Goal: Information Seeking & Learning: Learn about a topic

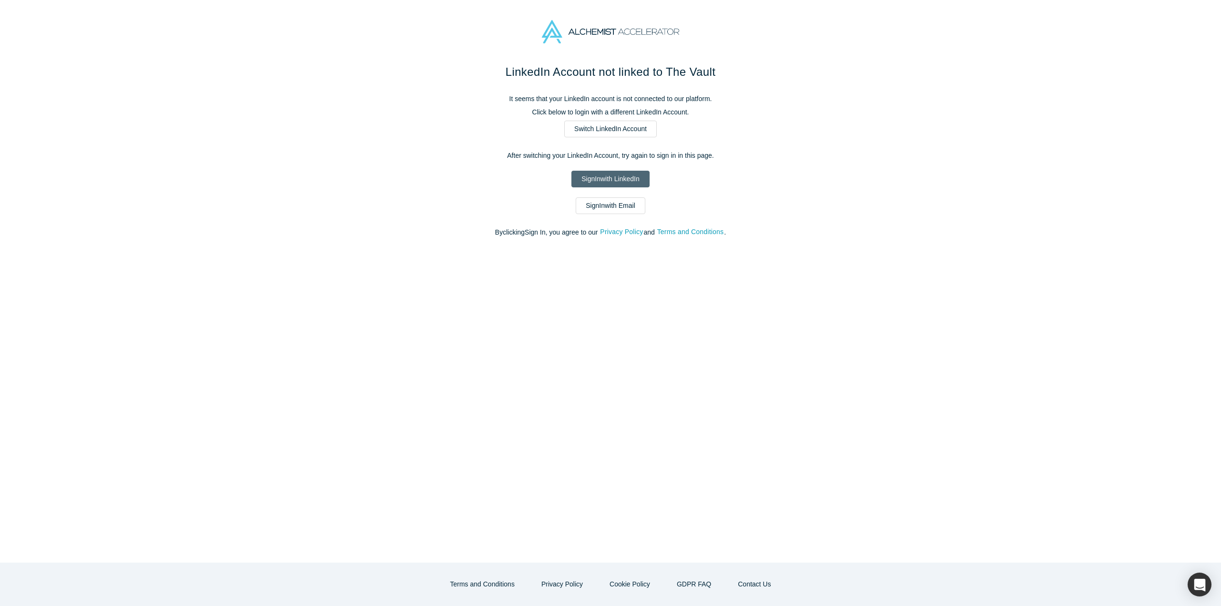
click at [622, 178] on link "Sign In with LinkedIn" at bounding box center [610, 179] width 78 height 17
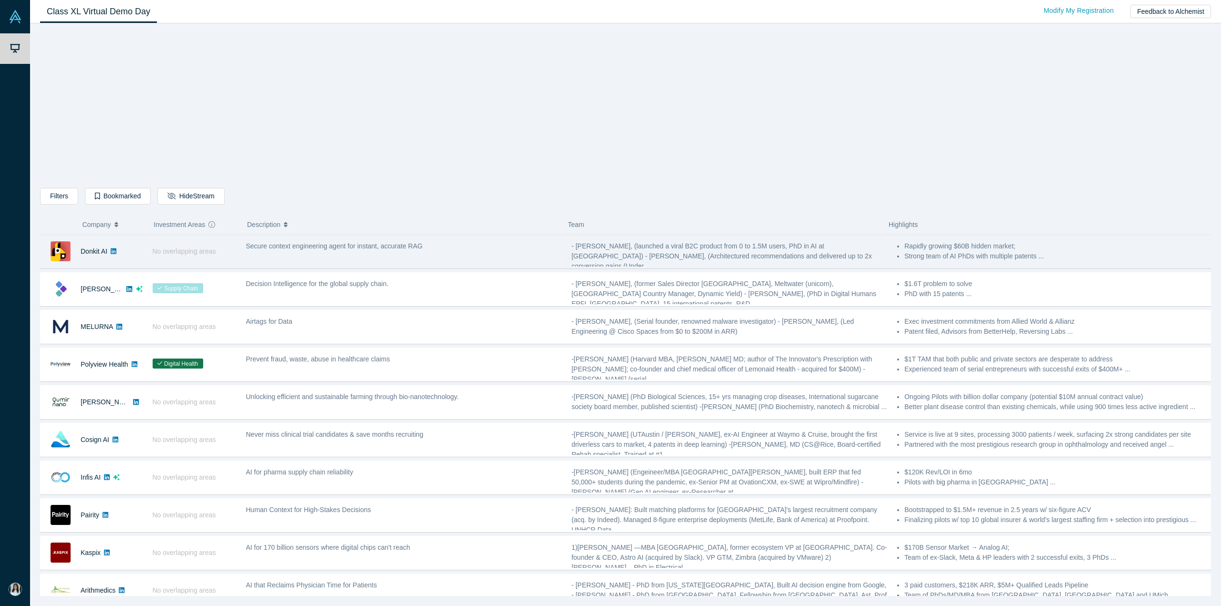
click at [310, 257] on div "Secure context engineering agent for instant, accurate RAG" at bounding box center [404, 252] width 326 height 30
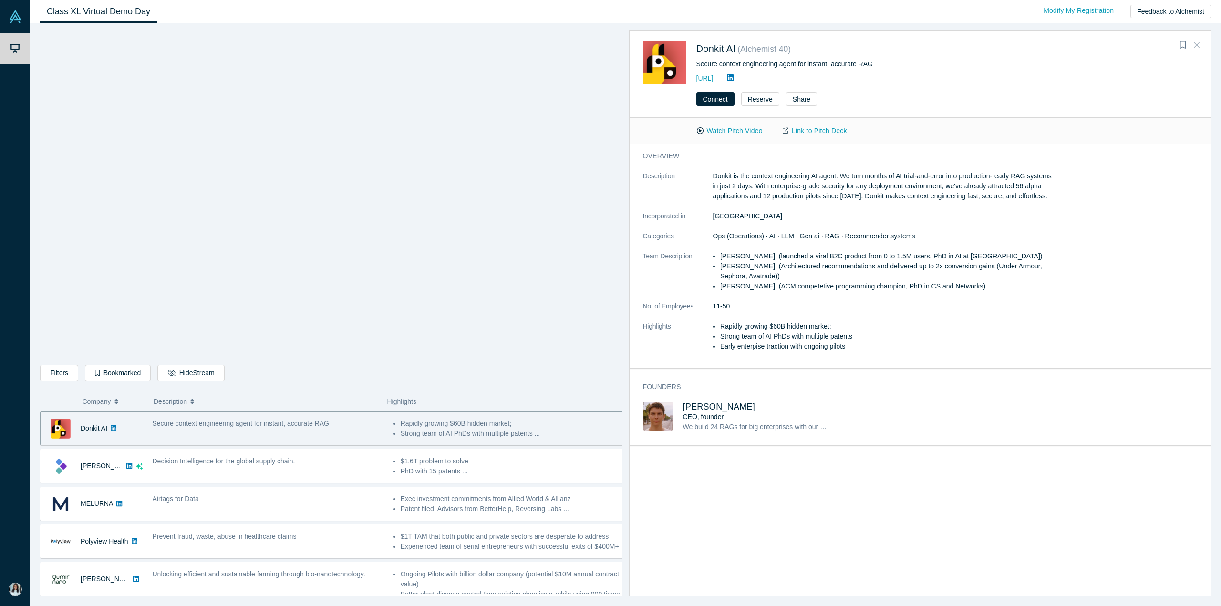
click at [1196, 47] on icon "Close" at bounding box center [1196, 45] width 6 height 9
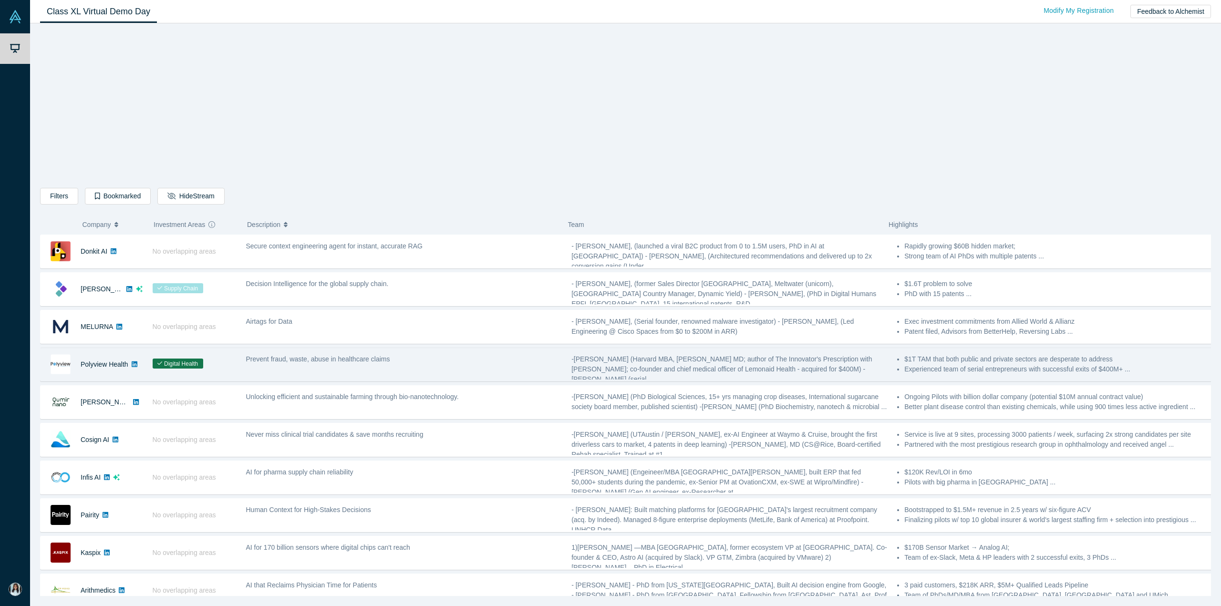
click at [237, 367] on div "Digital Health" at bounding box center [193, 364] width 93 height 33
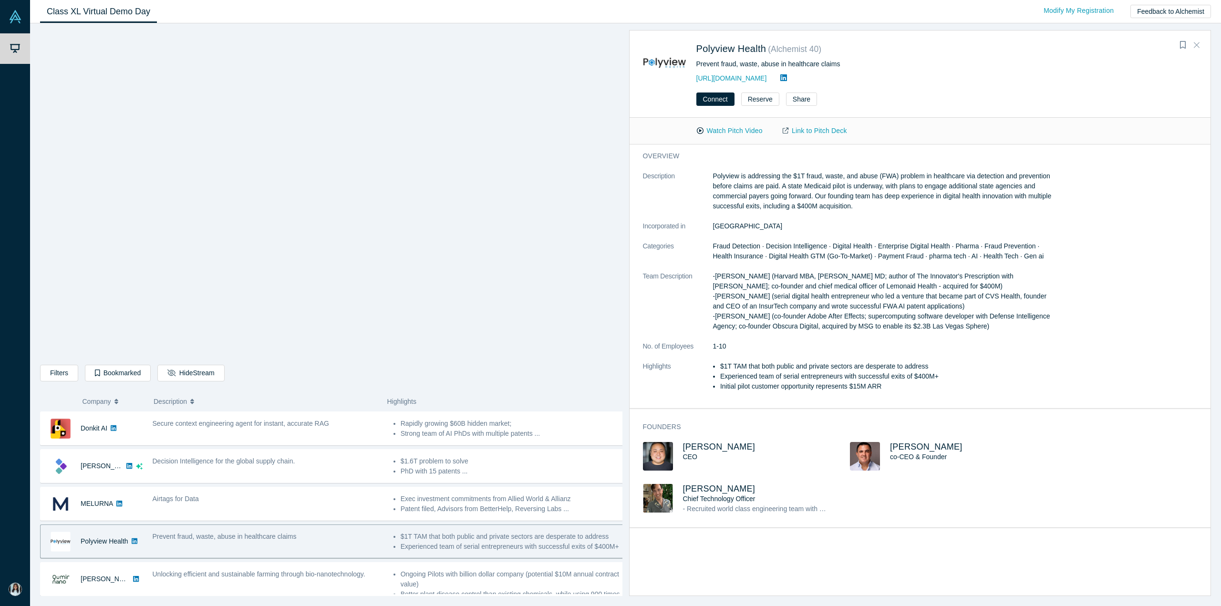
click at [1197, 46] on icon "Close" at bounding box center [1196, 45] width 6 height 6
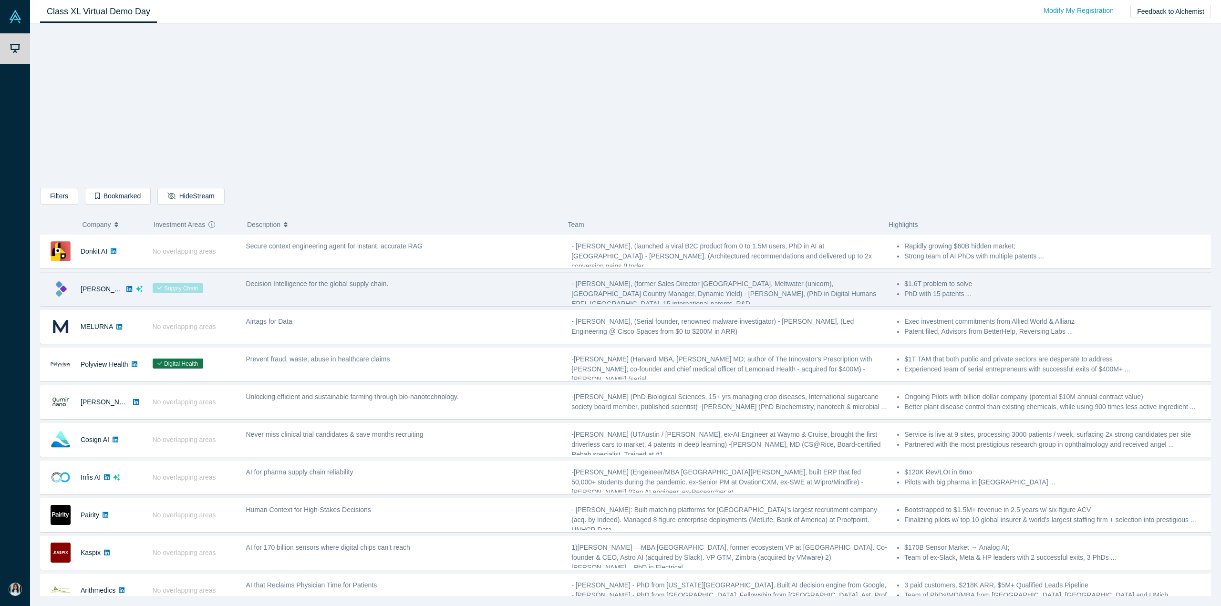
click at [327, 297] on div "Decision Intelligence for the global supply chain." at bounding box center [404, 289] width 326 height 30
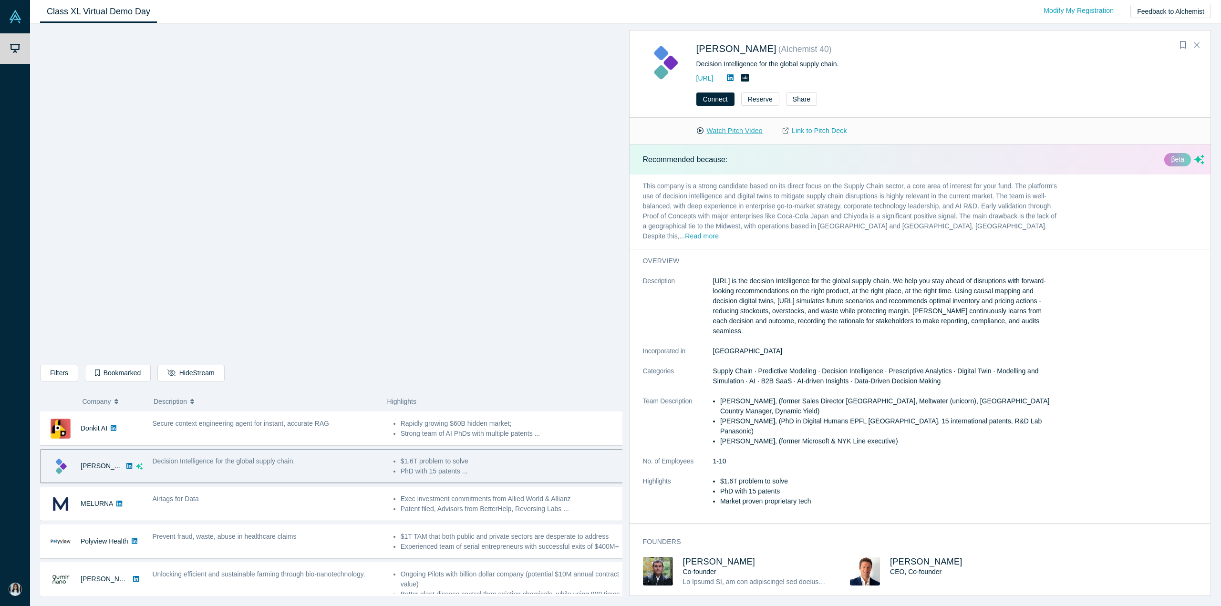
click at [728, 130] on button "Watch Pitch Video" at bounding box center [730, 131] width 86 height 17
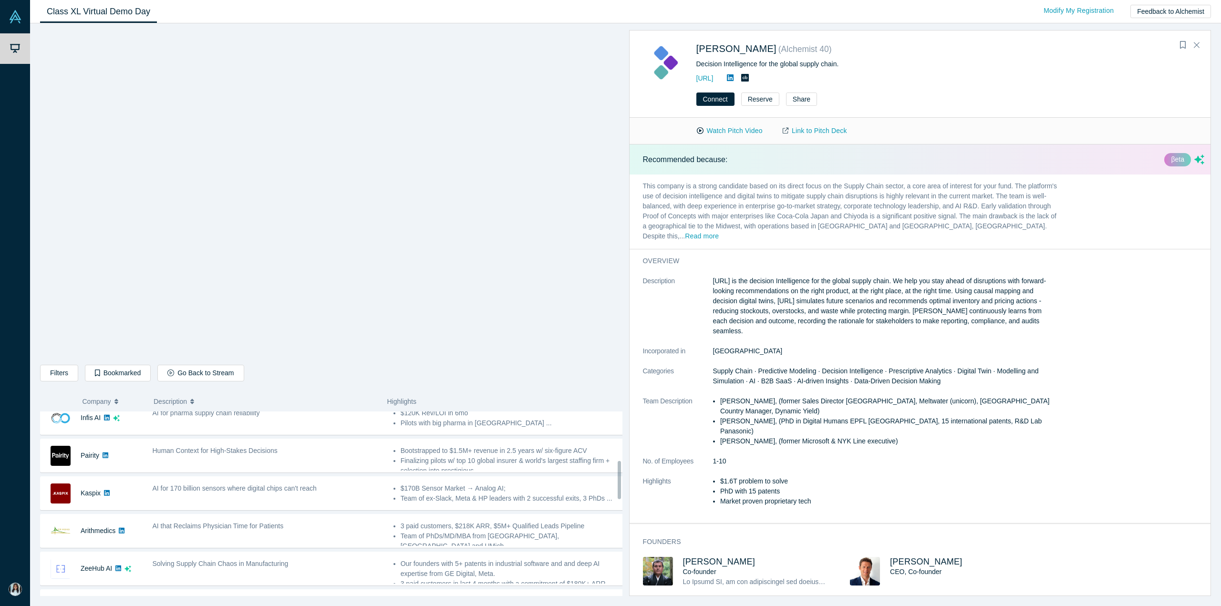
scroll to position [238, 0]
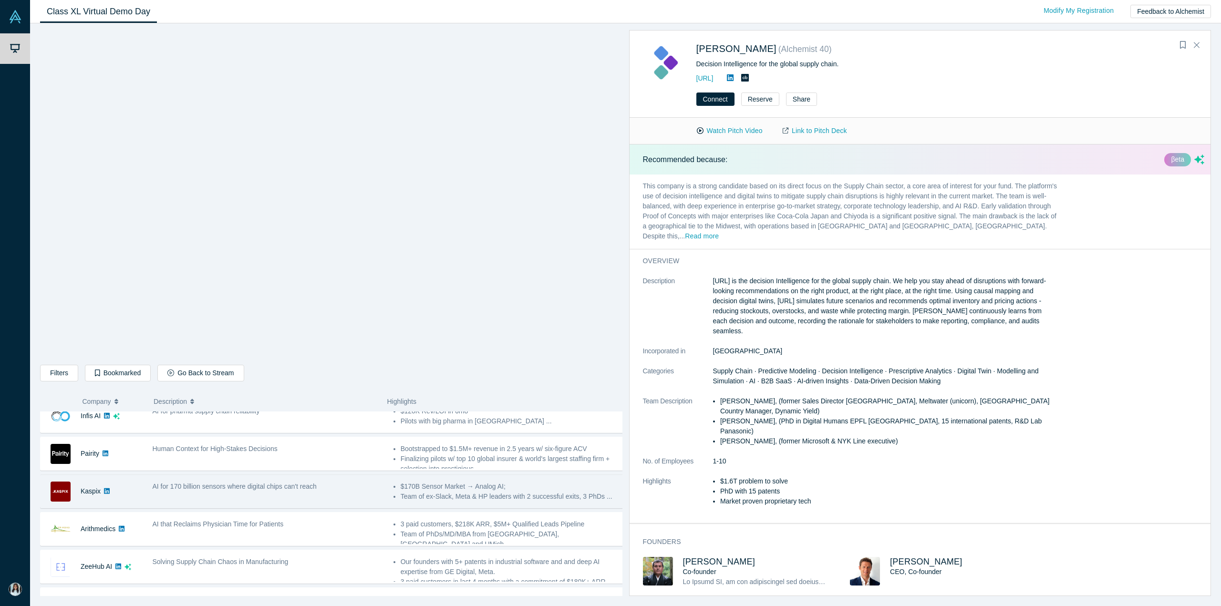
click at [329, 486] on div "AI for 170 billion sensors where digital chips can't reach" at bounding box center [268, 487] width 231 height 10
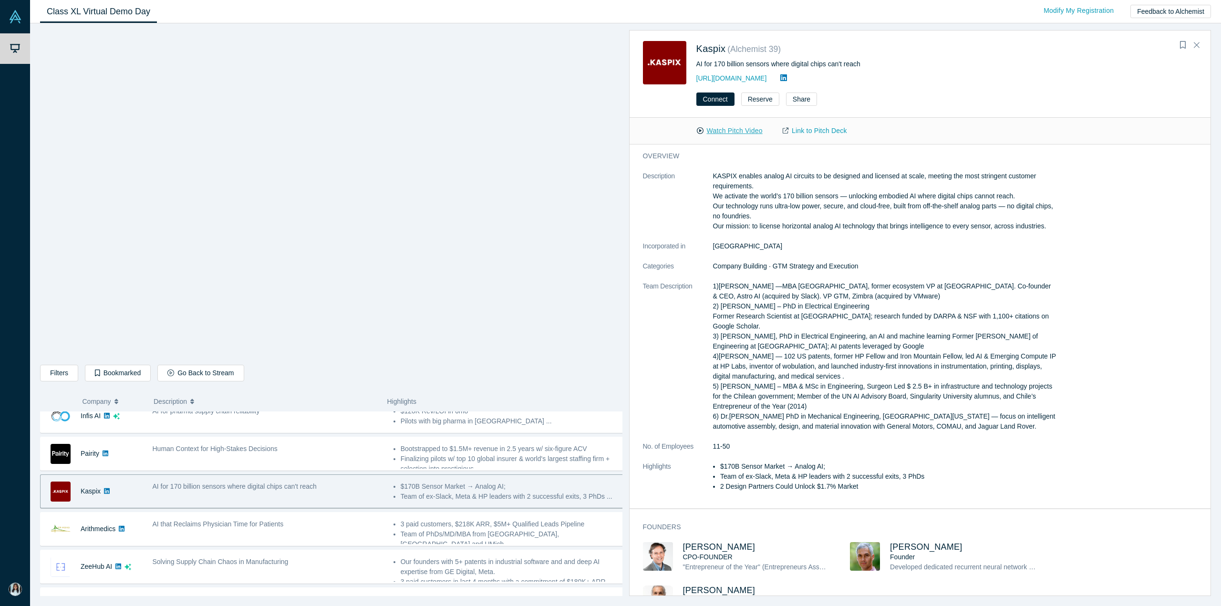
click at [743, 128] on button "Watch Pitch Video" at bounding box center [730, 131] width 86 height 17
